Goal: Check status: Check status

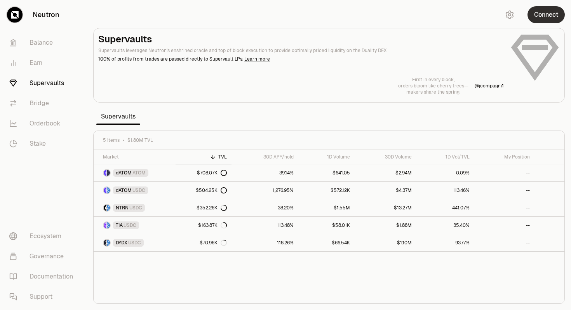
click at [542, 12] on button "Connect" at bounding box center [546, 14] width 37 height 17
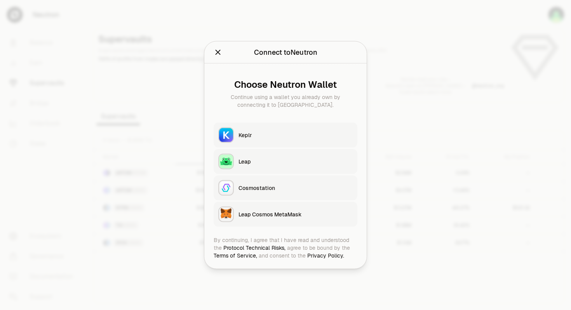
click at [236, 139] on button "Keplr" at bounding box center [286, 135] width 144 height 25
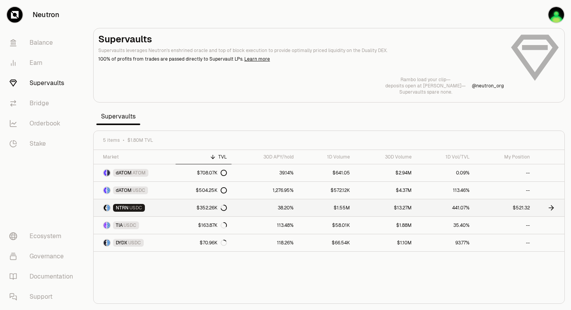
click at [519, 207] on link "$521.32" at bounding box center [504, 207] width 60 height 17
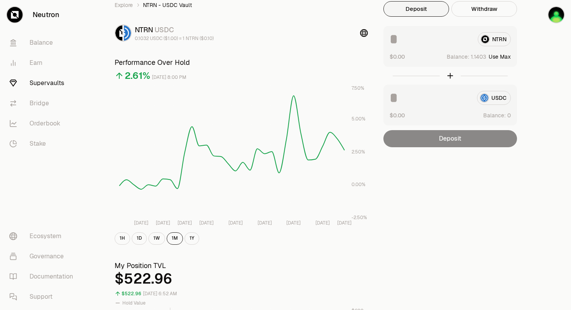
scroll to position [29, 0]
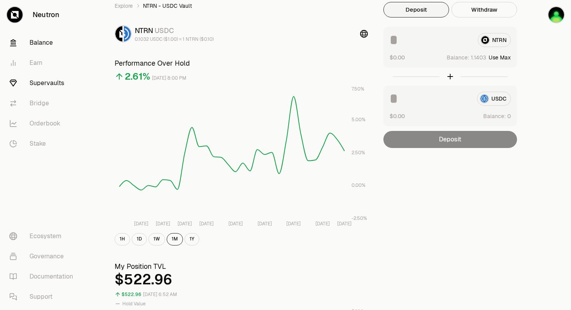
click at [43, 44] on link "Balance" at bounding box center [43, 43] width 81 height 20
